Goal: Task Accomplishment & Management: Use online tool/utility

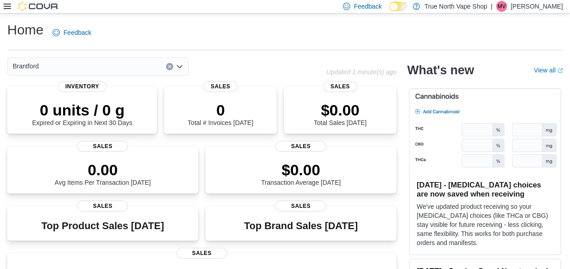
click at [4, 7] on icon at bounding box center [7, 6] width 7 height 7
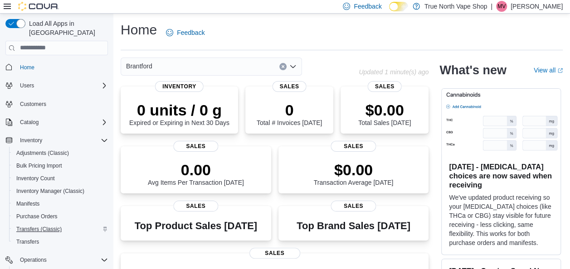
scroll to position [106, 0]
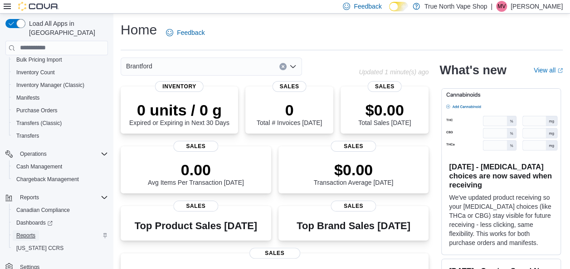
click at [26, 232] on span "Reports" at bounding box center [25, 235] width 19 height 7
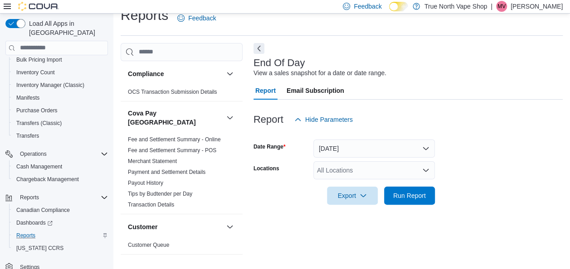
scroll to position [15, 0]
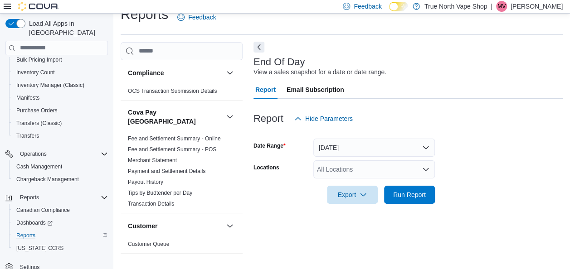
click at [259, 46] on button "Next" at bounding box center [259, 47] width 11 height 11
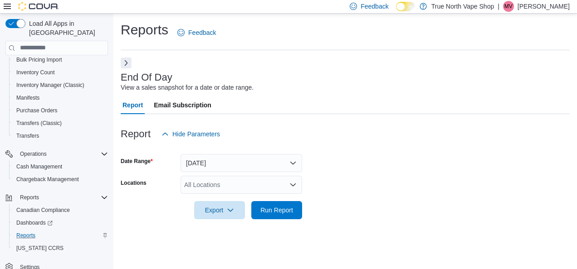
click at [235, 183] on div "All Locations" at bounding box center [242, 185] width 122 height 18
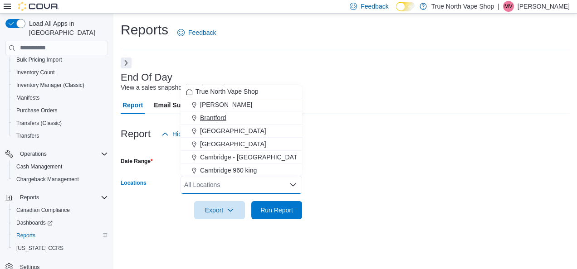
click at [216, 116] on span "Brantford" at bounding box center [213, 117] width 26 height 9
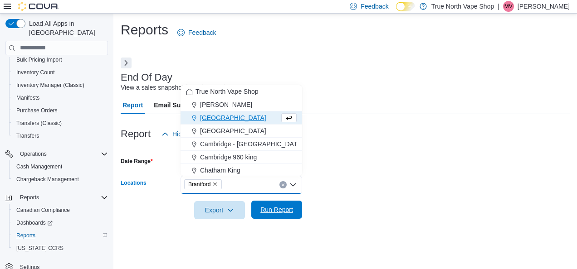
click at [266, 213] on span "Run Report" at bounding box center [276, 210] width 33 height 9
